Goal: Use online tool/utility: Utilize a website feature to perform a specific function

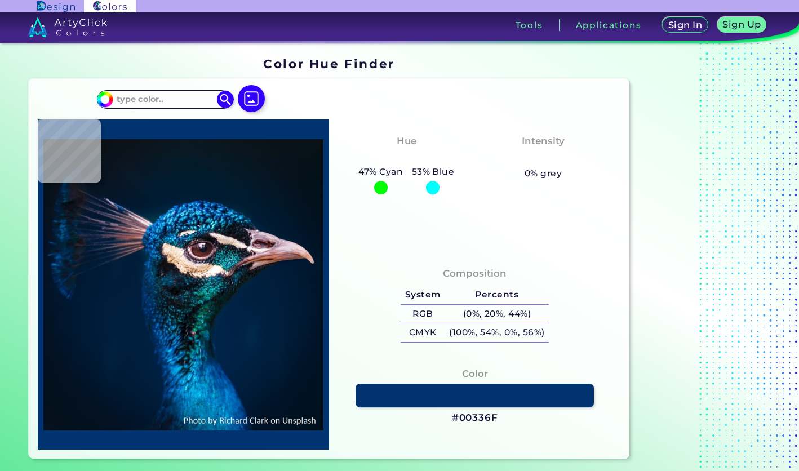
type input "#021325"
type input "#011f38"
type input "#011F38"
type input "#001c32"
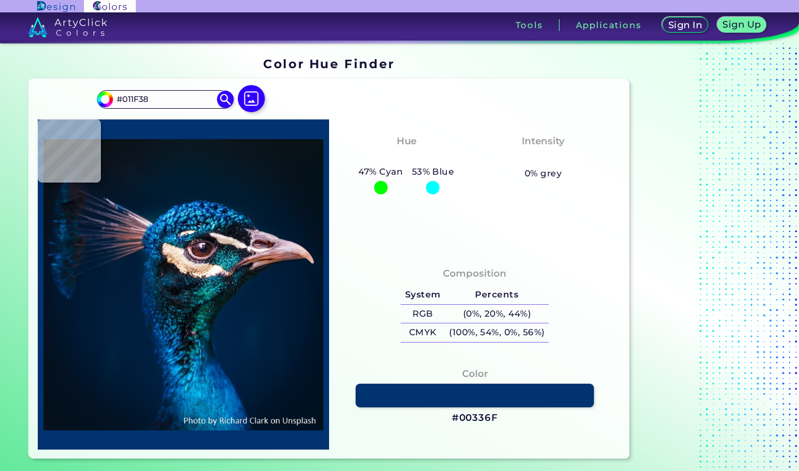
type input "#001C32"
type input "#011b32"
type input "#011B32"
type input "#001c31"
type input "#001C31"
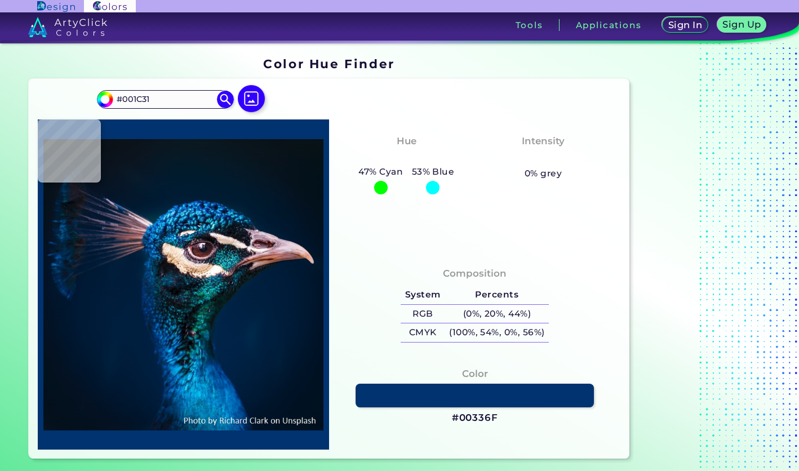
type input "#001b30"
type input "#001B30"
type input "#011b2c"
type input "#011B2C"
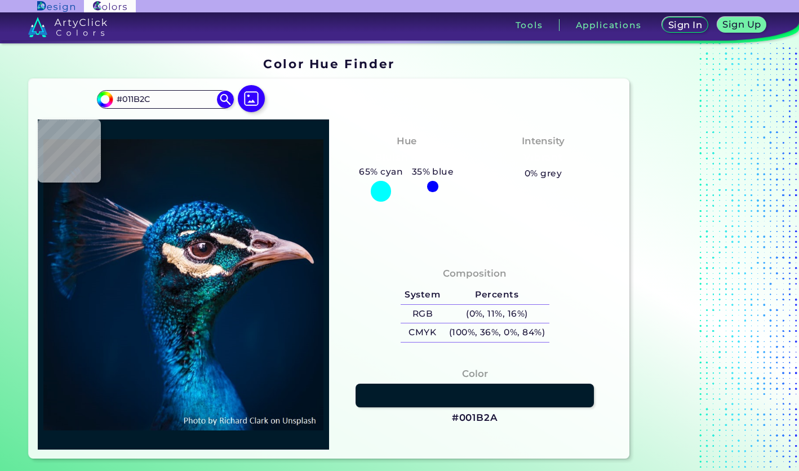
type input "#001b2a"
type input "#001B2A"
type input "#011b2a"
type input "#011B2A"
type input "#041a27"
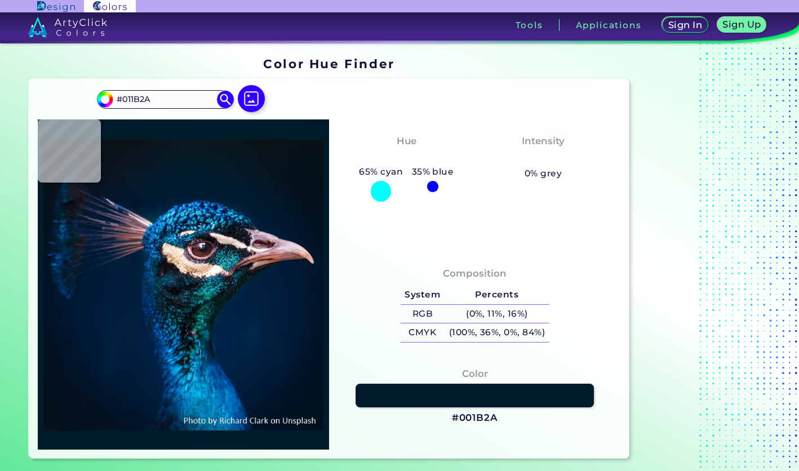
type input "#041A27"
type input "#081923"
type input "#0a1823"
type input "#0A1823"
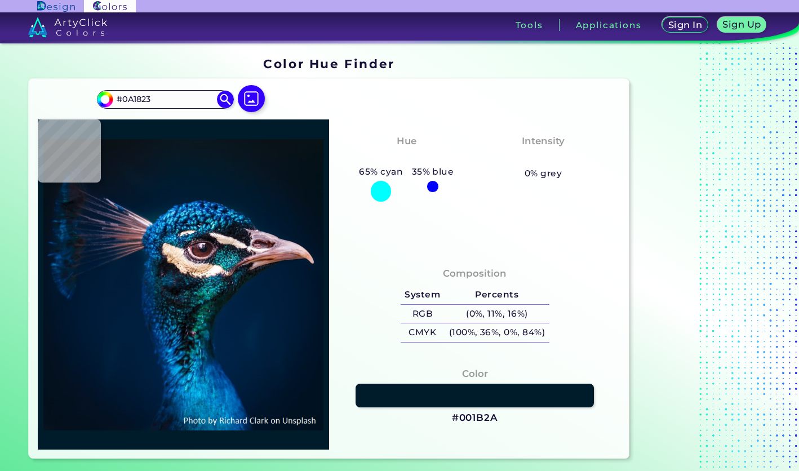
type input "#0a171f"
type input "#0A171F"
type input "#000000"
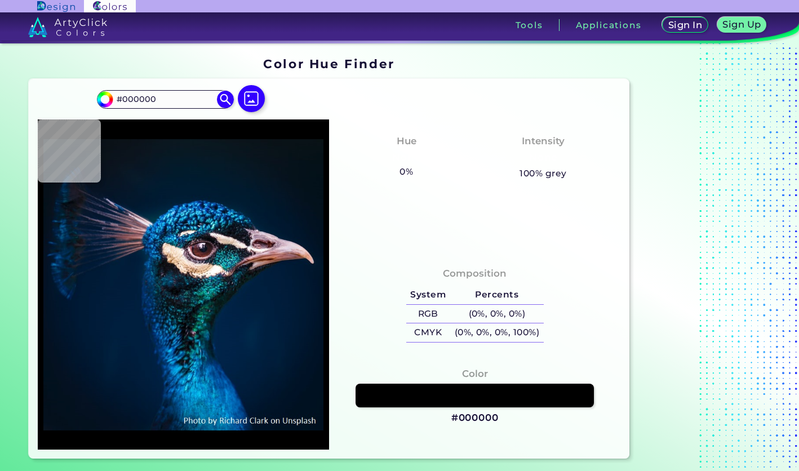
drag, startPoint x: 179, startPoint y: 97, endPoint x: 23, endPoint y: 100, distance: 155.6
click at [23, 100] on section "Color Hue Finder Color Hue Finder #000000 #000000 Acadia ◉ Acid Green ◉ Aero Bl…" at bounding box center [399, 258] width 799 height 430
type input "sunny"
click at [151, 120] on p "Sunny Yellow ◉" at bounding box center [148, 119] width 67 height 21
type input "#fff917"
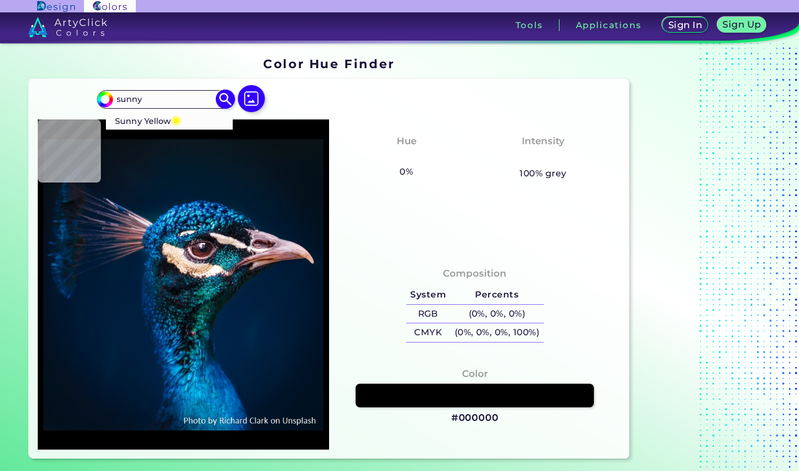
type input "#FFF917"
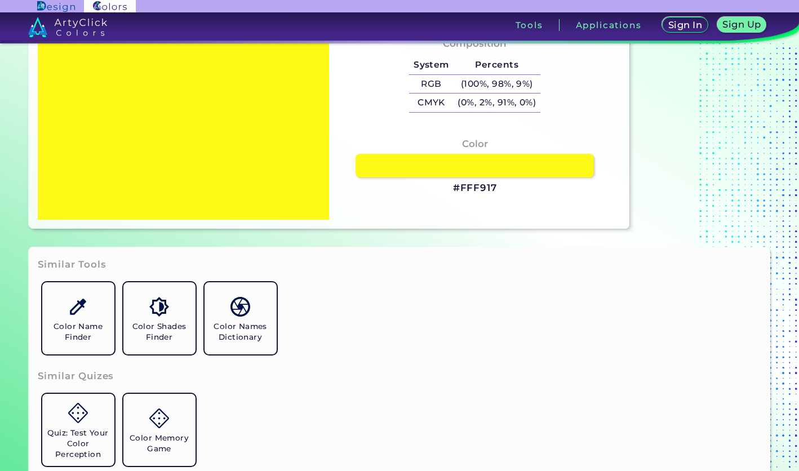
scroll to position [226, 0]
